Goal: Information Seeking & Learning: Learn about a topic

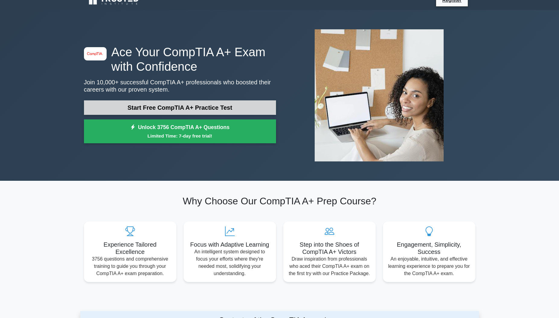
scroll to position [72, 0]
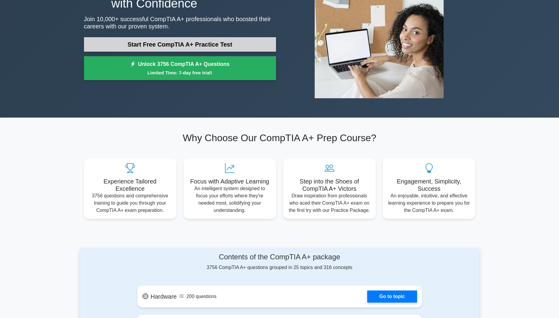
click at [232, 42] on link "Start Free CompTIA A+ Practice Test" at bounding box center [180, 44] width 192 height 14
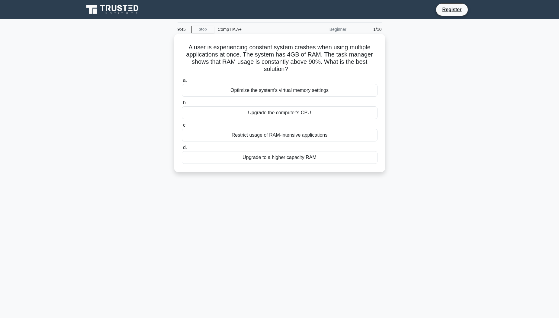
click at [325, 157] on div "Upgrade to a higher capacity RAM" at bounding box center [280, 157] width 196 height 13
click at [182, 149] on input "d. Upgrade to a higher capacity RAM" at bounding box center [182, 148] width 0 height 4
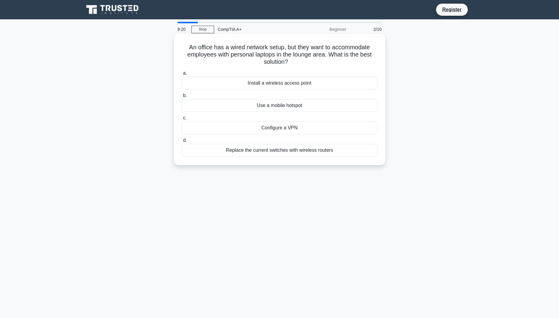
click at [289, 85] on div "Install a wireless access point" at bounding box center [280, 83] width 196 height 13
click at [182, 75] on input "a. Install a wireless access point" at bounding box center [182, 73] width 0 height 4
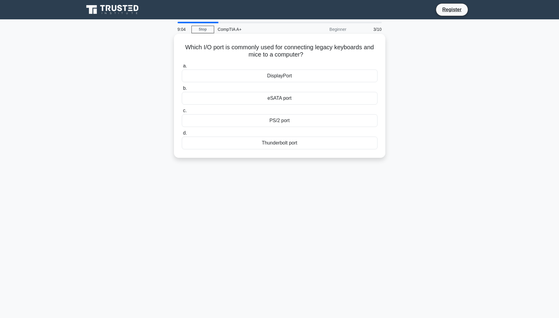
click at [300, 97] on div "eSATA port" at bounding box center [280, 98] width 196 height 13
click at [182, 90] on input "b. eSATA port" at bounding box center [182, 88] width 0 height 4
click at [293, 141] on div "Adaptive brightness" at bounding box center [280, 142] width 196 height 13
click at [182, 135] on input "d. Adaptive brightness" at bounding box center [182, 133] width 0 height 4
click at [300, 120] on div "Disk Management" at bounding box center [280, 120] width 196 height 13
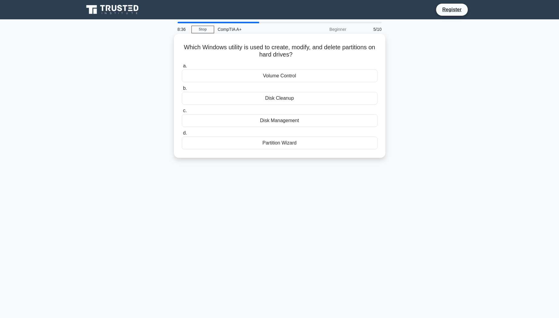
click at [182, 113] on input "c. Disk Management" at bounding box center [182, 111] width 0 height 4
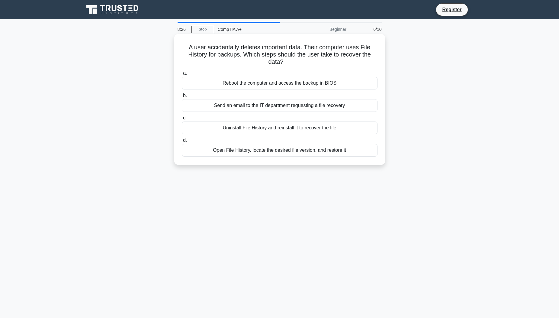
click at [273, 83] on div "Reboot the computer and access the backup in BIOS" at bounding box center [280, 83] width 196 height 13
click at [182, 75] on input "a. Reboot the computer and access the backup in BIOS" at bounding box center [182, 73] width 0 height 4
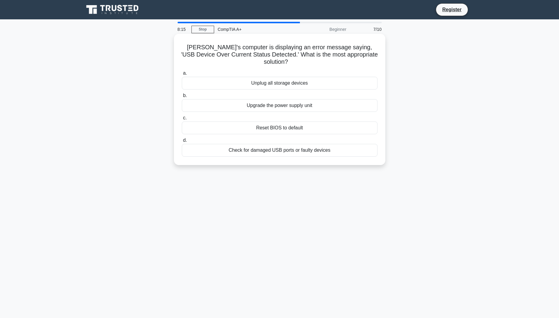
click at [310, 144] on div "Check for damaged USB ports or faulty devices" at bounding box center [280, 150] width 196 height 13
click at [182, 142] on input "d. Check for damaged USB ports or faulty devices" at bounding box center [182, 140] width 0 height 4
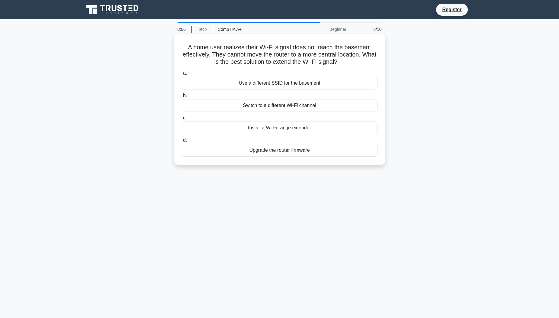
click at [299, 130] on div "Install a Wi-Fi range extender" at bounding box center [280, 127] width 196 height 13
click at [182, 120] on input "c. Install a Wi-Fi range extender" at bounding box center [182, 118] width 0 height 4
click at [323, 106] on div "Replace the faulty cable in the wall" at bounding box center [280, 105] width 196 height 13
click at [182, 98] on input "b. Replace the faulty cable in the wall" at bounding box center [182, 96] width 0 height 4
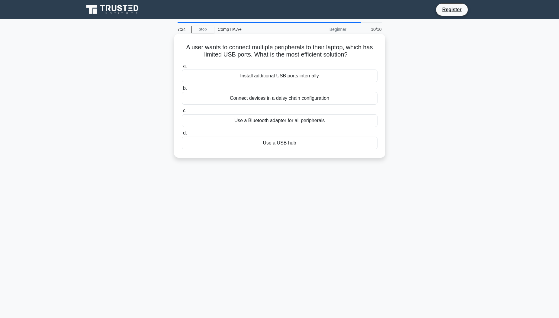
click at [309, 123] on div "Use a Bluetooth adapter for all peripherals" at bounding box center [280, 120] width 196 height 13
click at [182, 113] on input "c. Use a Bluetooth adapter for all peripherals" at bounding box center [182, 111] width 0 height 4
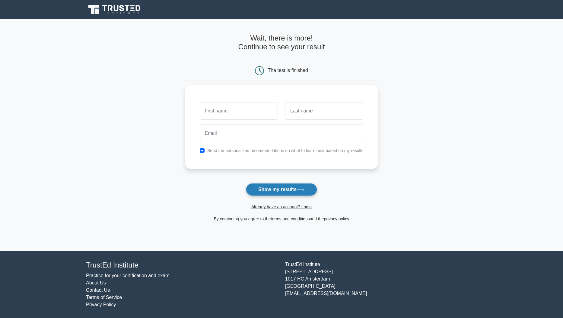
click at [295, 187] on button "Show my results" at bounding box center [281, 189] width 71 height 13
click at [257, 113] on input "text" at bounding box center [239, 110] width 78 height 18
type input "Michael"
click at [312, 109] on input "text" at bounding box center [324, 110] width 78 height 18
type input "Timmons"
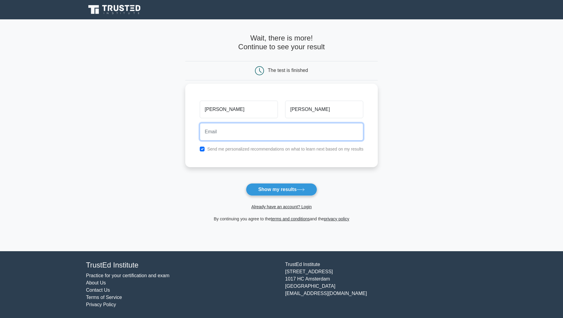
click at [286, 134] on input "email" at bounding box center [282, 132] width 164 height 18
type input "mtimmons@druidsoftware.com"
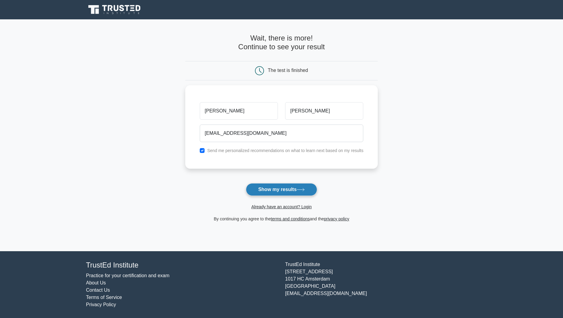
click at [290, 189] on button "Show my results" at bounding box center [281, 189] width 71 height 13
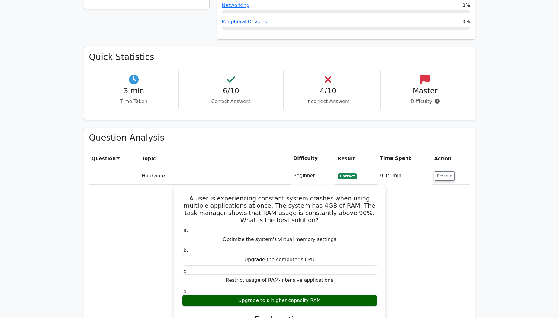
scroll to position [362, 0]
